Goal: Task Accomplishment & Management: Manage account settings

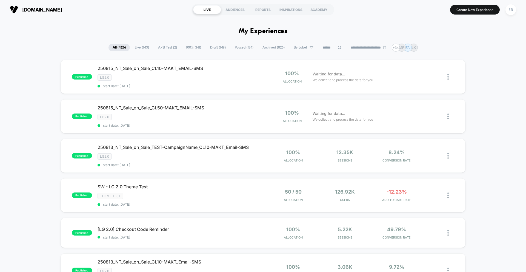
click at [144, 48] on span "Live ( 143 )" at bounding box center [142, 47] width 22 height 7
click at [169, 46] on span "A/B Test ( 2 )" at bounding box center [167, 47] width 27 height 7
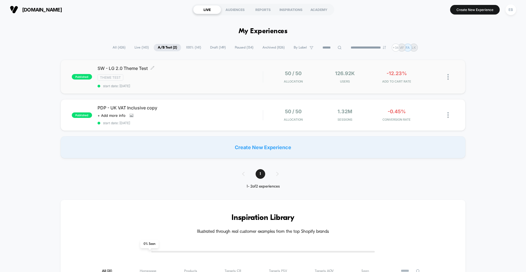
click at [131, 70] on span "SW - LG 2.0 Theme Test Click to edit experience details" at bounding box center [180, 67] width 165 height 5
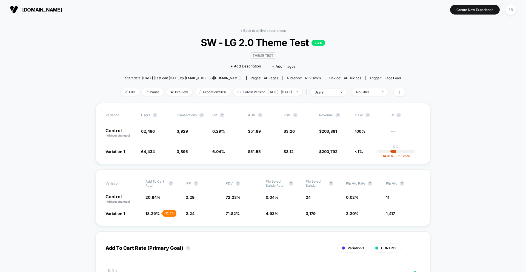
click at [354, 79] on span "all devices" at bounding box center [352, 78] width 17 height 4
click at [344, 78] on span "all devices" at bounding box center [352, 78] width 17 height 4
click at [307, 78] on span "All Visitors" at bounding box center [313, 78] width 16 height 4
click at [351, 79] on span "all devices" at bounding box center [352, 78] width 17 height 4
click at [336, 93] on div "users" at bounding box center [326, 92] width 22 height 4
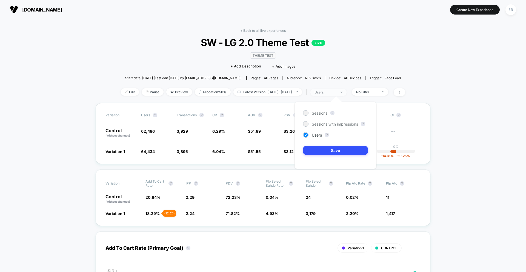
click at [336, 93] on div "users" at bounding box center [326, 92] width 22 height 4
click at [344, 76] on span "all devices" at bounding box center [352, 78] width 17 height 4
click at [336, 92] on div "users" at bounding box center [326, 92] width 22 height 4
click at [375, 92] on div "No Filter" at bounding box center [367, 92] width 22 height 4
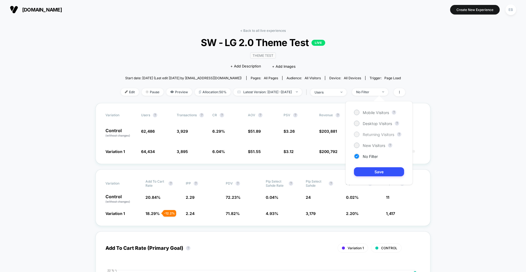
click at [365, 135] on span "Returning Visitors" at bounding box center [379, 134] width 32 height 5
click at [366, 170] on button "Save" at bounding box center [379, 171] width 50 height 9
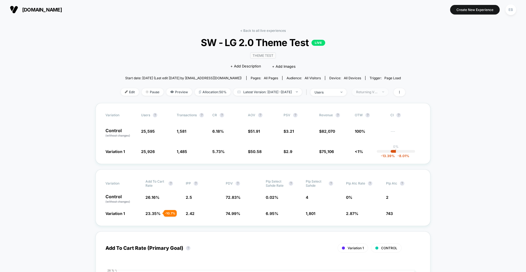
click at [377, 94] on span "Returning Visitors" at bounding box center [370, 91] width 36 height 7
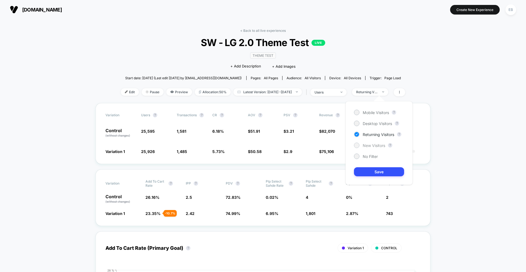
click at [373, 146] on span "New Visitors" at bounding box center [374, 145] width 22 height 5
click at [375, 175] on button "Save" at bounding box center [379, 171] width 50 height 9
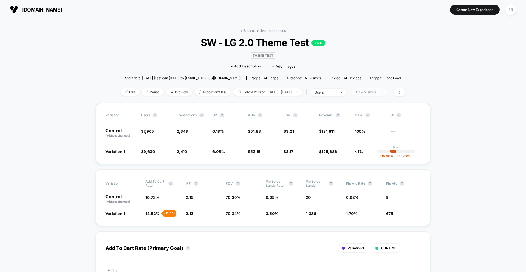
click at [375, 91] on div "New Visitors" at bounding box center [367, 92] width 22 height 4
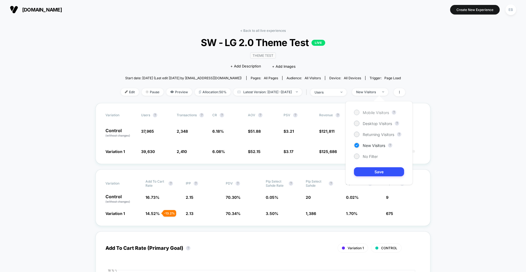
click at [376, 114] on span "Mobile Visitors" at bounding box center [376, 112] width 26 height 5
click at [374, 171] on button "Save" at bounding box center [379, 171] width 50 height 9
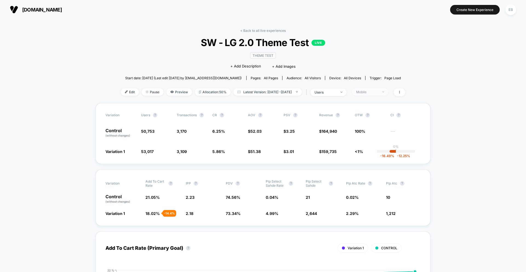
click at [381, 94] on span "Mobile" at bounding box center [370, 91] width 36 height 7
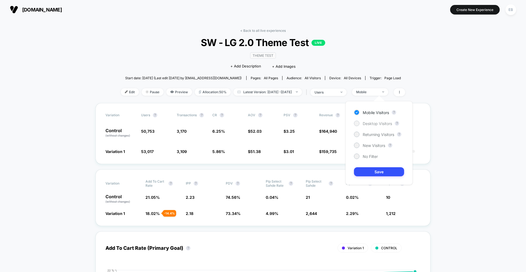
click at [375, 124] on span "Desktop Visitors" at bounding box center [377, 123] width 29 height 5
click at [379, 173] on button "Save" at bounding box center [379, 171] width 50 height 9
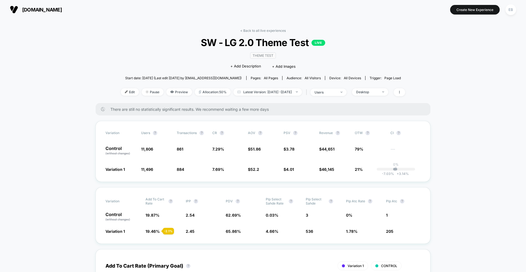
click at [367, 91] on div "Desktop" at bounding box center [367, 92] width 22 height 4
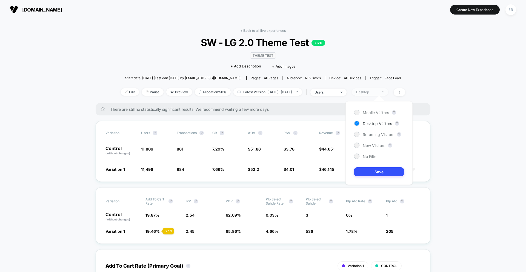
click at [367, 91] on div "Desktop" at bounding box center [367, 92] width 22 height 4
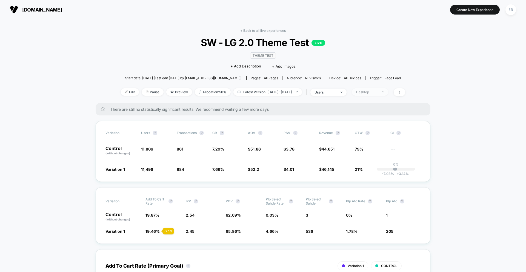
click at [384, 95] on span "Desktop" at bounding box center [370, 91] width 36 height 7
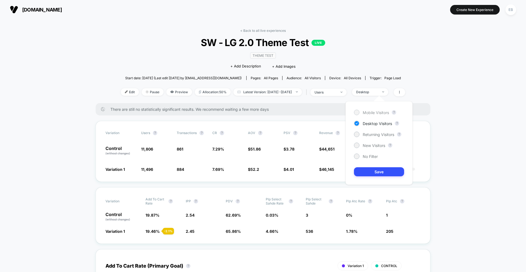
click at [370, 114] on span "Mobile Visitors" at bounding box center [376, 112] width 26 height 5
click at [375, 172] on button "Save" at bounding box center [379, 171] width 50 height 9
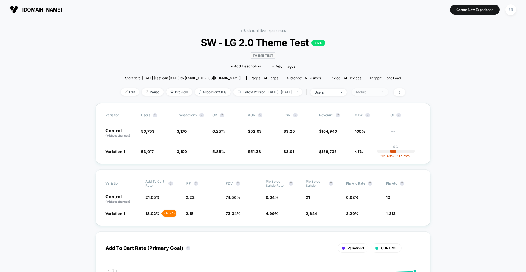
click at [378, 92] on div "Mobile" at bounding box center [367, 92] width 22 height 4
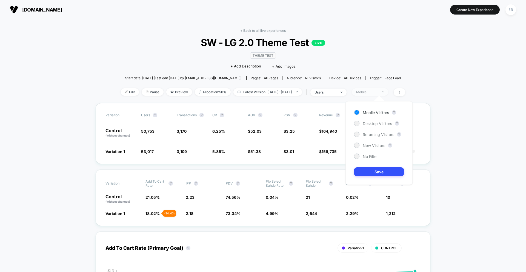
click at [378, 92] on div "Mobile" at bounding box center [367, 92] width 22 height 4
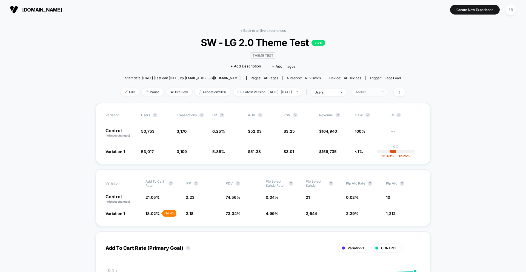
click at [378, 91] on div "Mobile" at bounding box center [367, 92] width 22 height 4
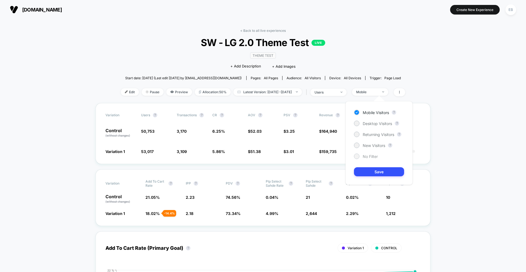
click at [365, 157] on span "No Filter" at bounding box center [370, 156] width 15 height 5
click at [369, 173] on button "Save" at bounding box center [379, 171] width 50 height 9
